Goal: Information Seeking & Learning: Learn about a topic

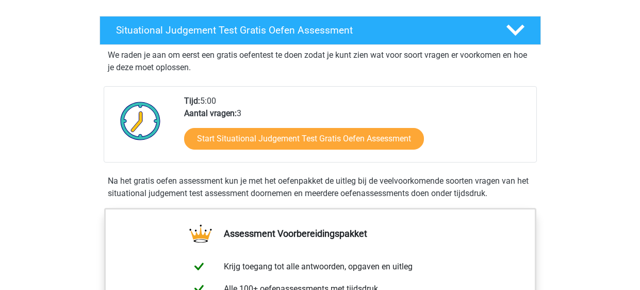
scroll to position [167, 0]
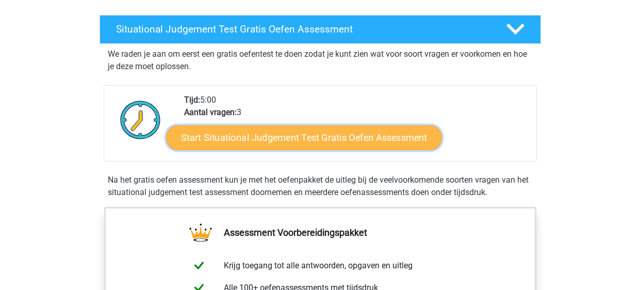
click at [383, 133] on link "Start Situational Judgement Test Gratis Oefen Assessment" at bounding box center [304, 137] width 276 height 25
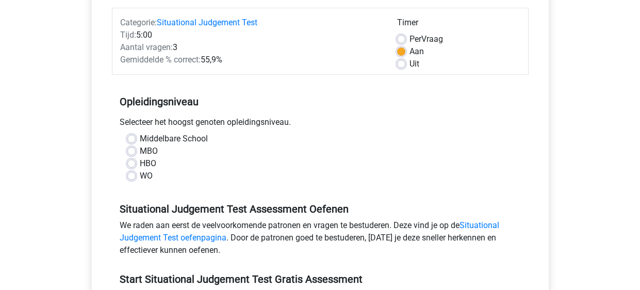
scroll to position [127, 0]
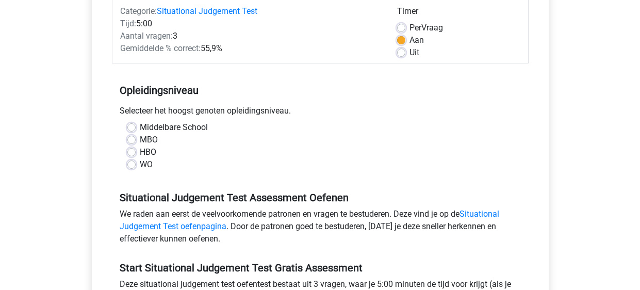
click at [170, 125] on label "Middelbare School" at bounding box center [174, 127] width 68 height 12
click at [136, 125] on input "Middelbare School" at bounding box center [131, 126] width 8 height 10
radio input "true"
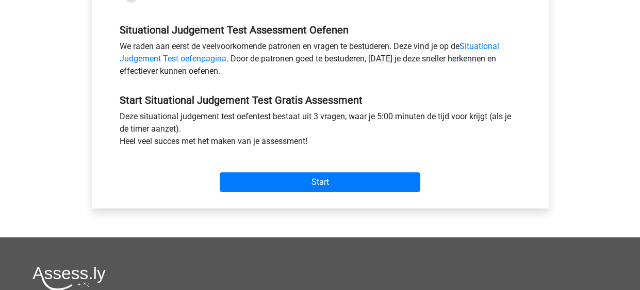
scroll to position [307, 0]
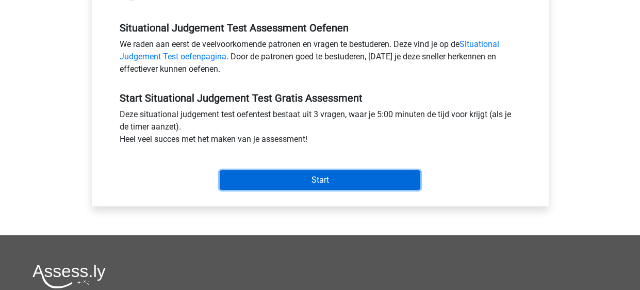
click at [247, 183] on input "Start" at bounding box center [320, 180] width 201 height 20
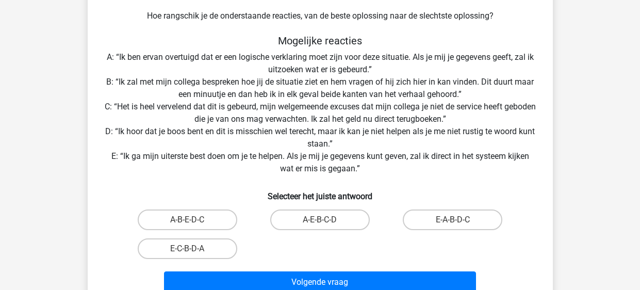
scroll to position [158, 0]
click at [416, 219] on label "E-A-B-D-C" at bounding box center [453, 219] width 100 height 21
click at [453, 219] on input "E-A-B-D-C" at bounding box center [456, 222] width 7 height 7
radio input "true"
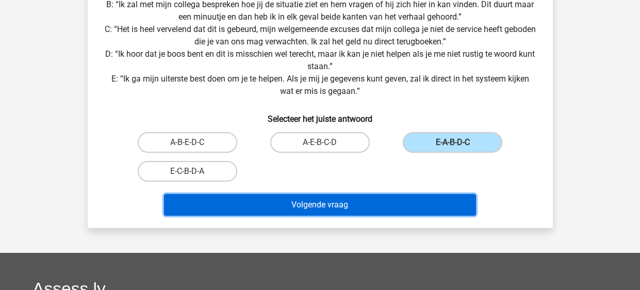
click at [415, 211] on button "Volgende vraag" at bounding box center [320, 205] width 312 height 22
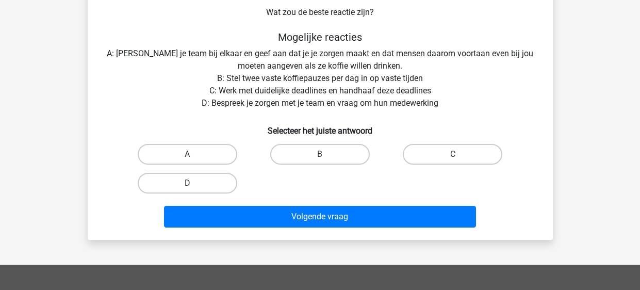
scroll to position [136, 0]
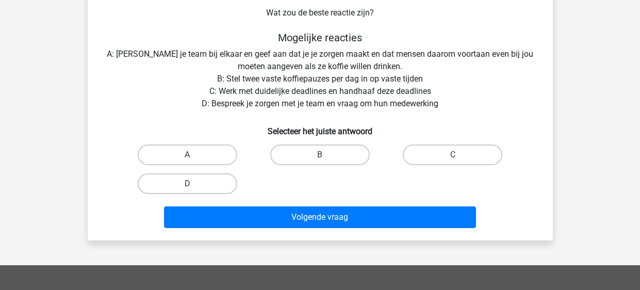
click at [302, 158] on label "B" at bounding box center [320, 154] width 100 height 21
click at [320, 158] on input "B" at bounding box center [323, 158] width 7 height 7
radio input "true"
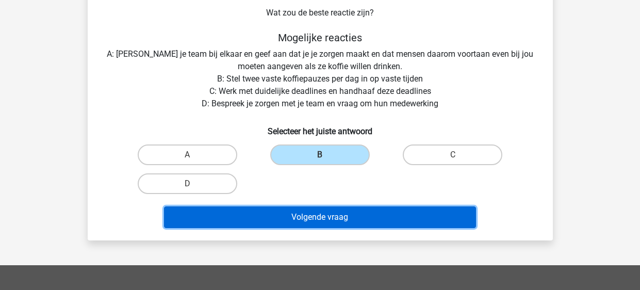
click at [260, 219] on button "Volgende vraag" at bounding box center [320, 217] width 312 height 22
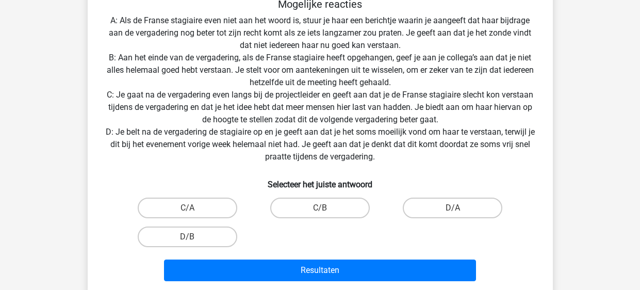
scroll to position [218, 0]
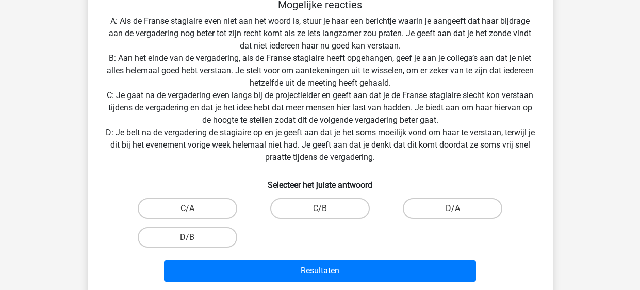
click at [217, 238] on label "D/B" at bounding box center [188, 237] width 100 height 21
click at [194, 238] on input "D/B" at bounding box center [190, 240] width 7 height 7
radio input "true"
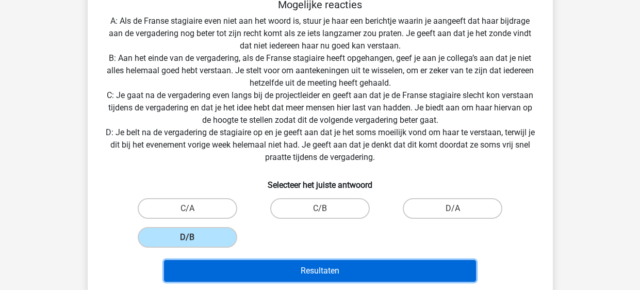
click at [243, 269] on button "Resultaten" at bounding box center [320, 271] width 312 height 22
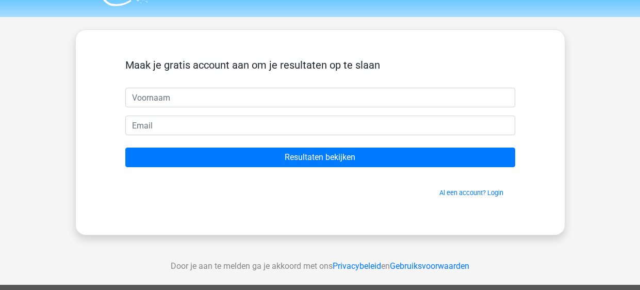
scroll to position [36, 0]
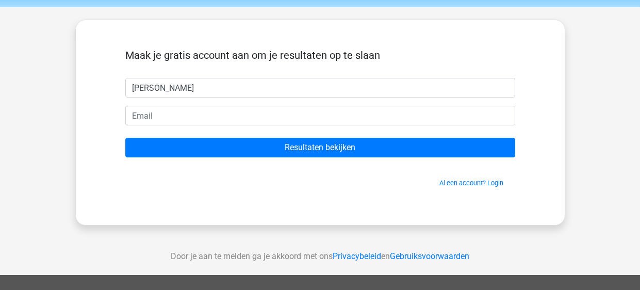
type input "[PERSON_NAME]"
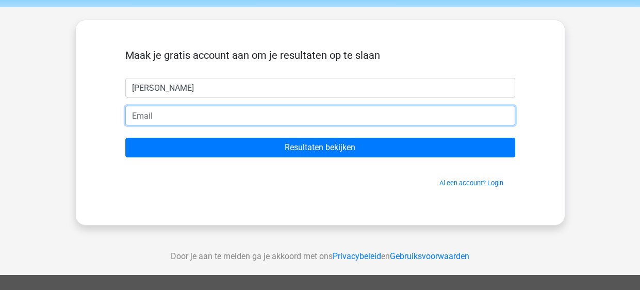
click at [302, 110] on input "email" at bounding box center [320, 116] width 390 height 20
type input "tarabuitenhek@gmail.com"
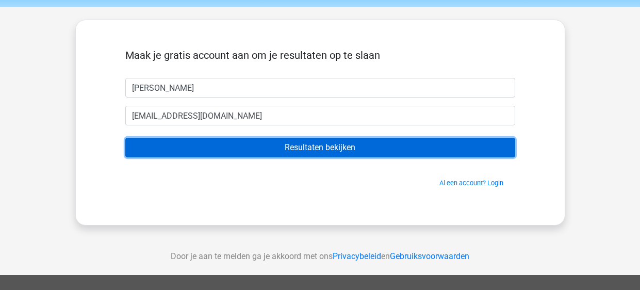
click at [391, 154] on input "Resultaten bekijken" at bounding box center [320, 148] width 390 height 20
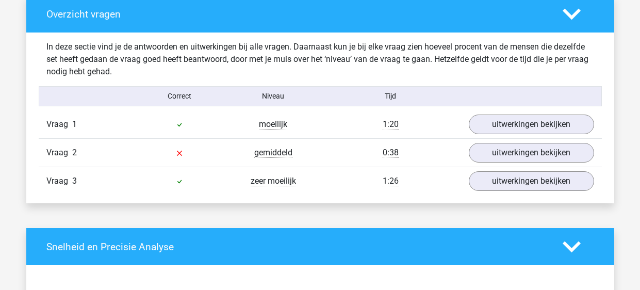
scroll to position [778, 0]
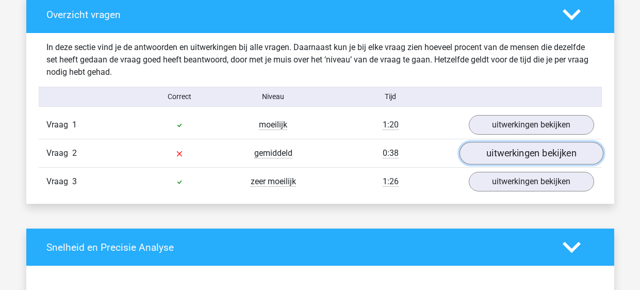
click at [571, 158] on link "uitwerkingen bekijken" at bounding box center [531, 153] width 144 height 23
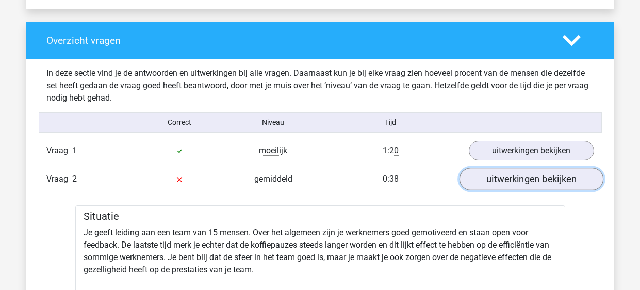
scroll to position [752, 0]
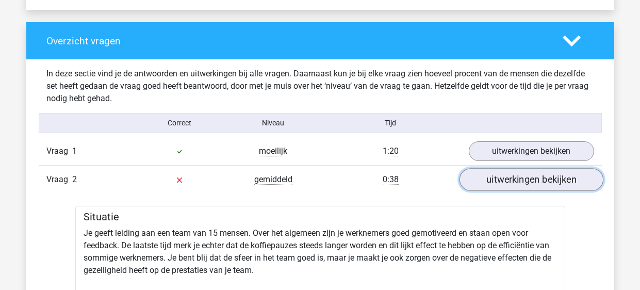
click at [583, 179] on link "uitwerkingen bekijken" at bounding box center [531, 179] width 144 height 23
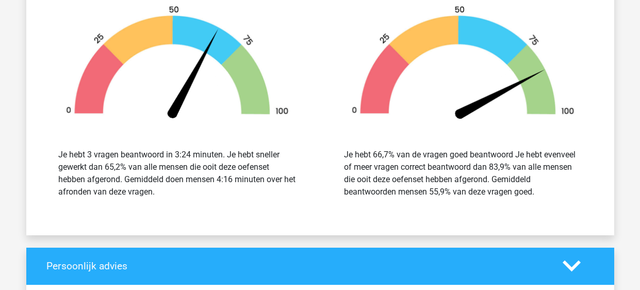
scroll to position [1105, 0]
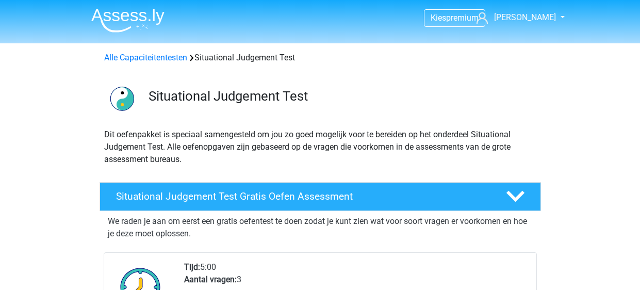
scroll to position [167, 0]
